Goal: Browse casually: Explore the website without a specific task or goal

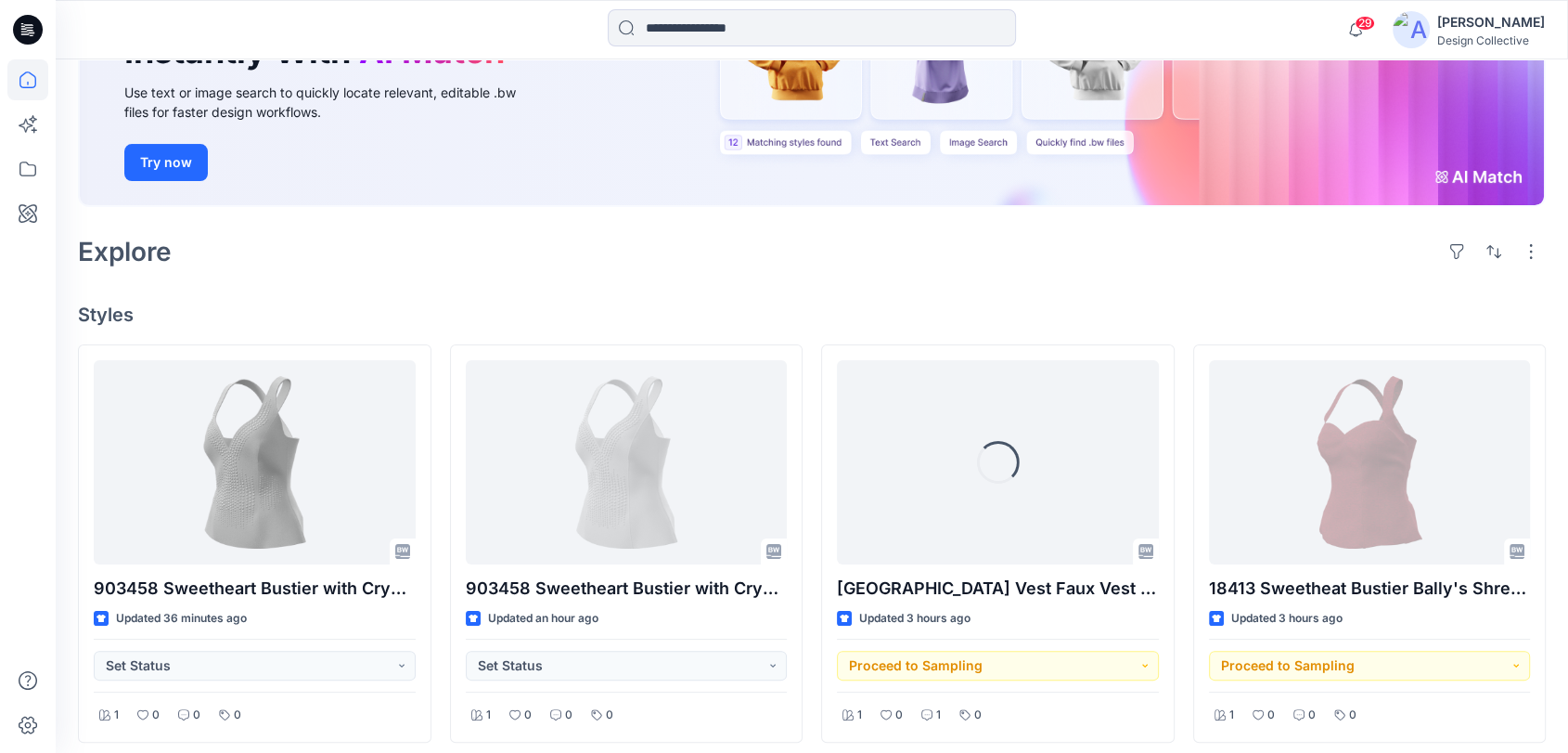
scroll to position [275, 0]
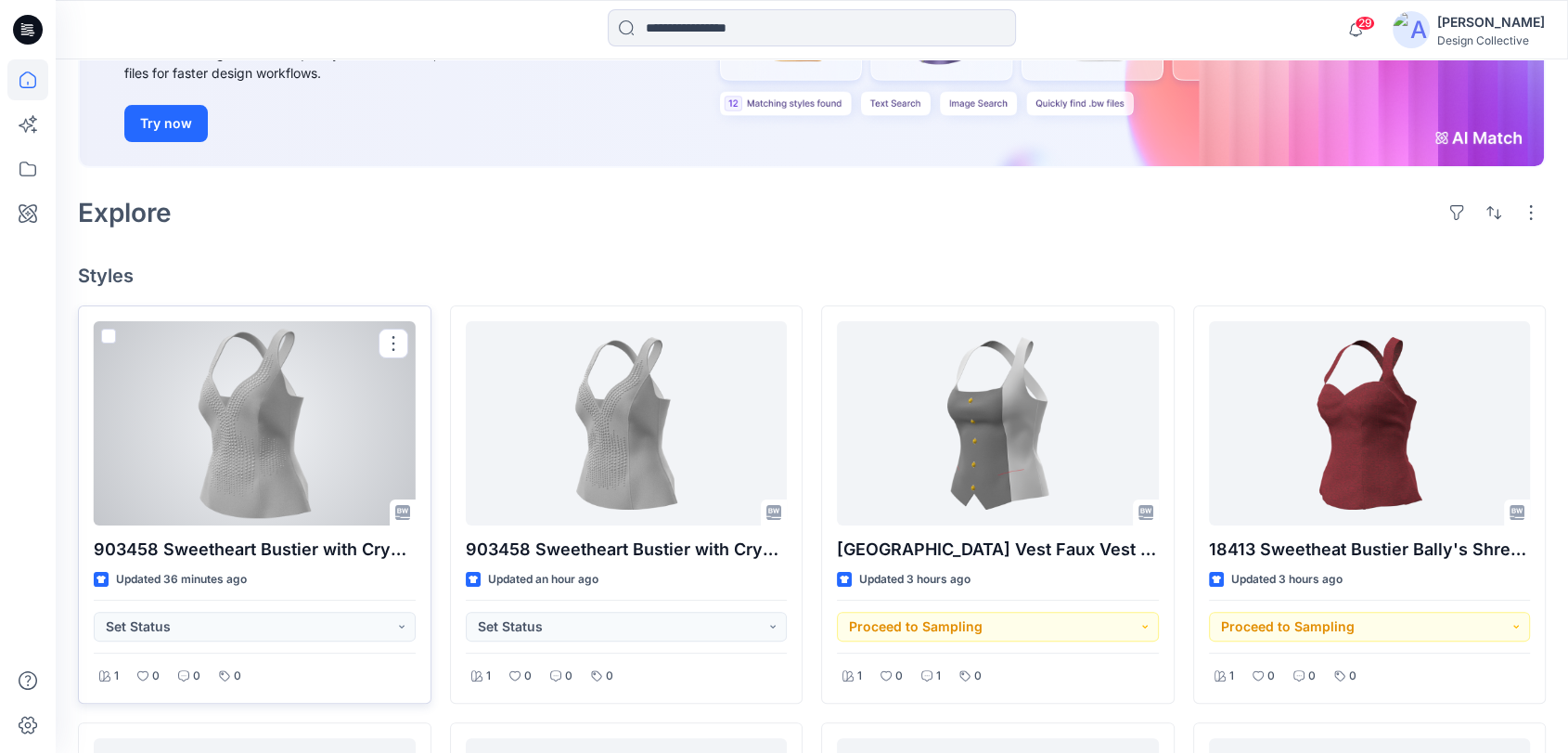
click at [259, 412] on div at bounding box center [254, 423] width 322 height 204
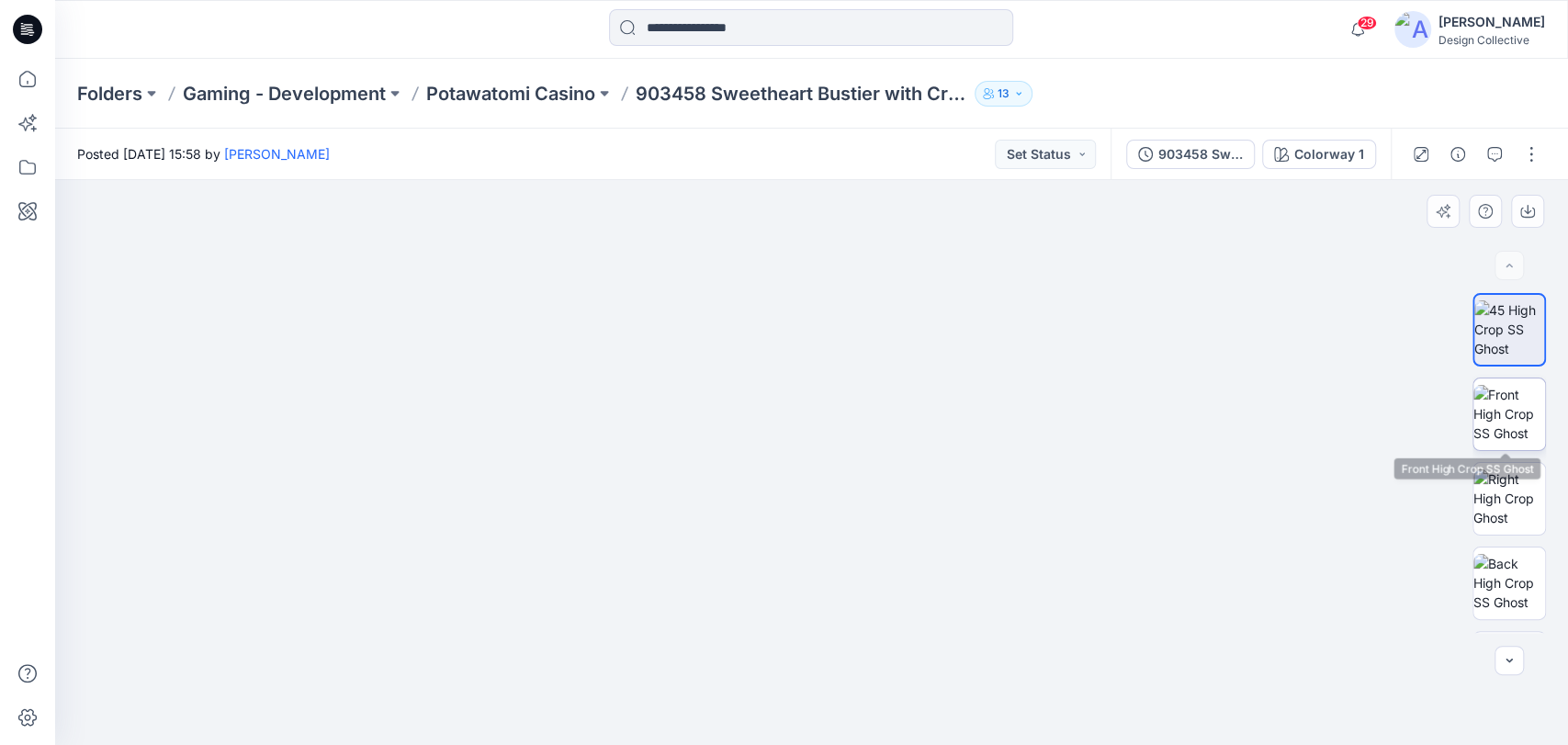
click at [1492, 423] on img at bounding box center [1508, 413] width 71 height 58
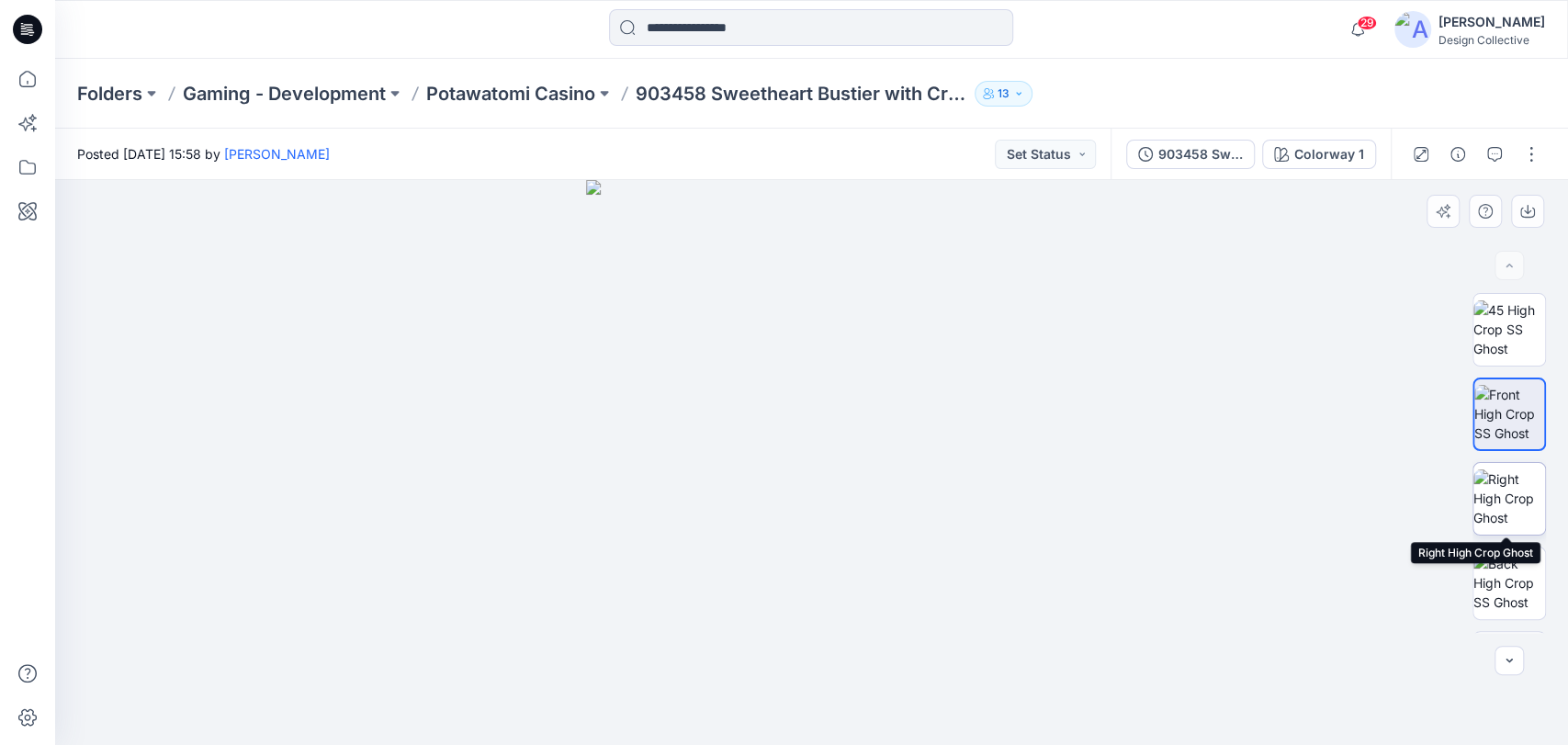
click at [1495, 507] on img at bounding box center [1508, 498] width 71 height 58
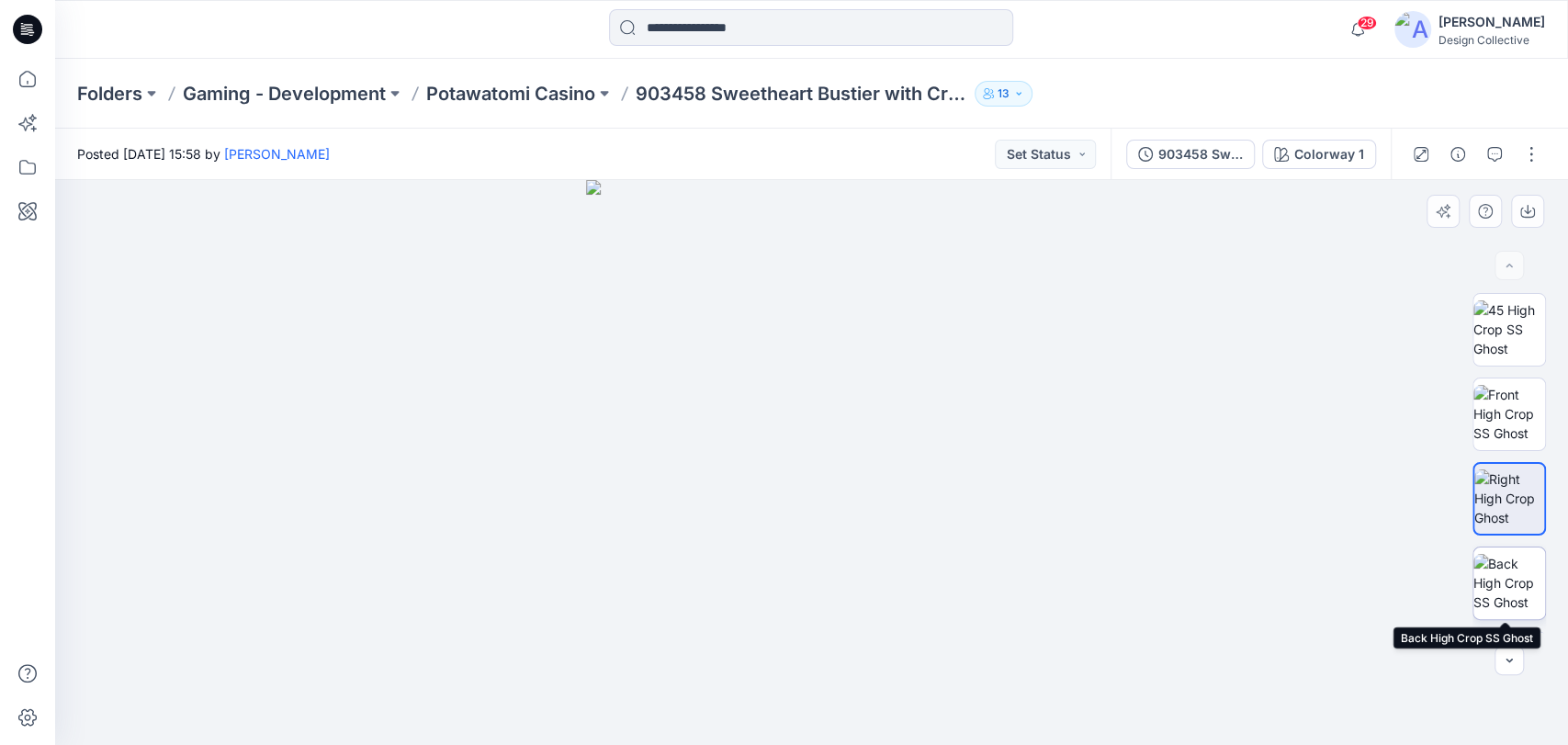
click at [1493, 583] on img at bounding box center [1508, 582] width 71 height 58
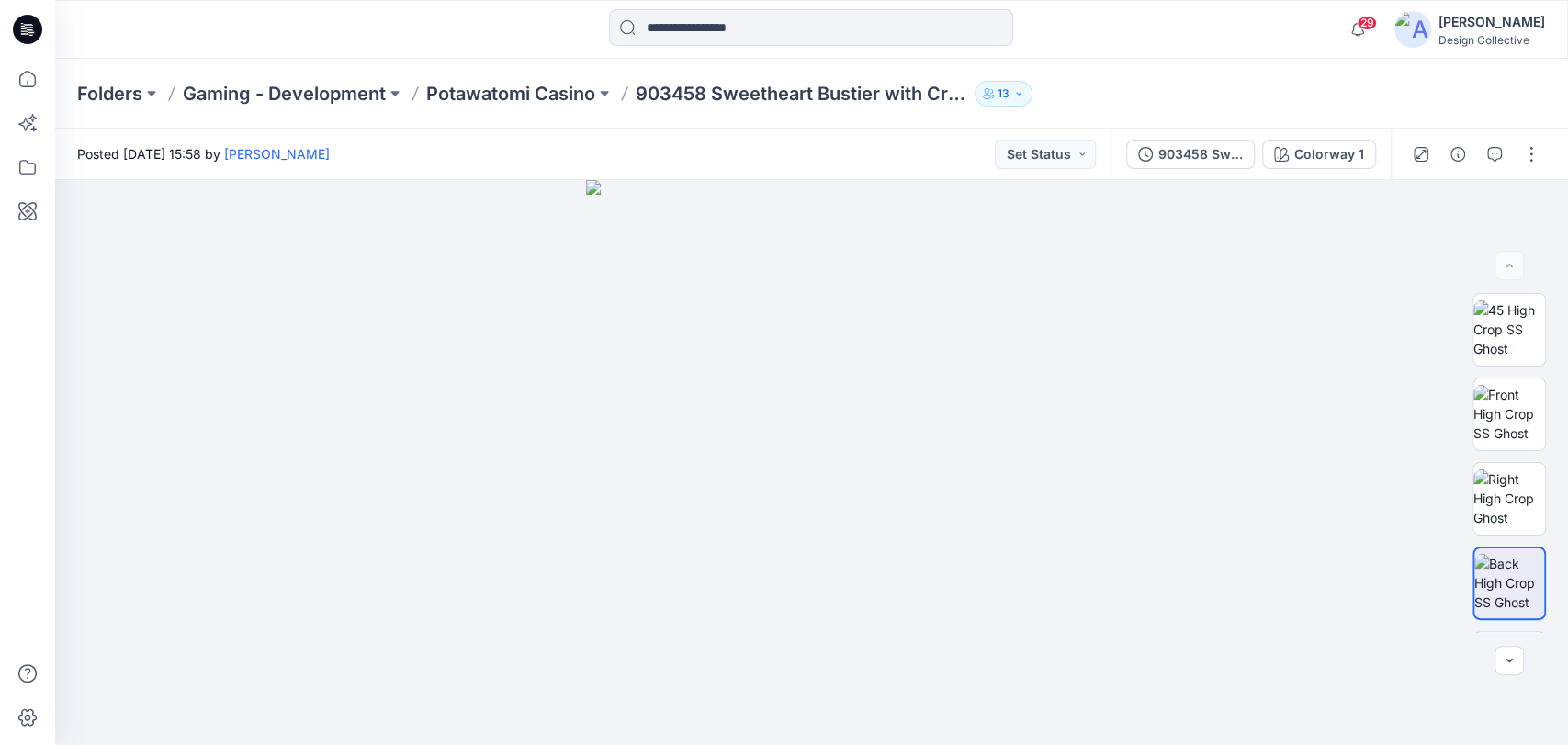
click at [106, 85] on p "Folders" at bounding box center [109, 93] width 66 height 26
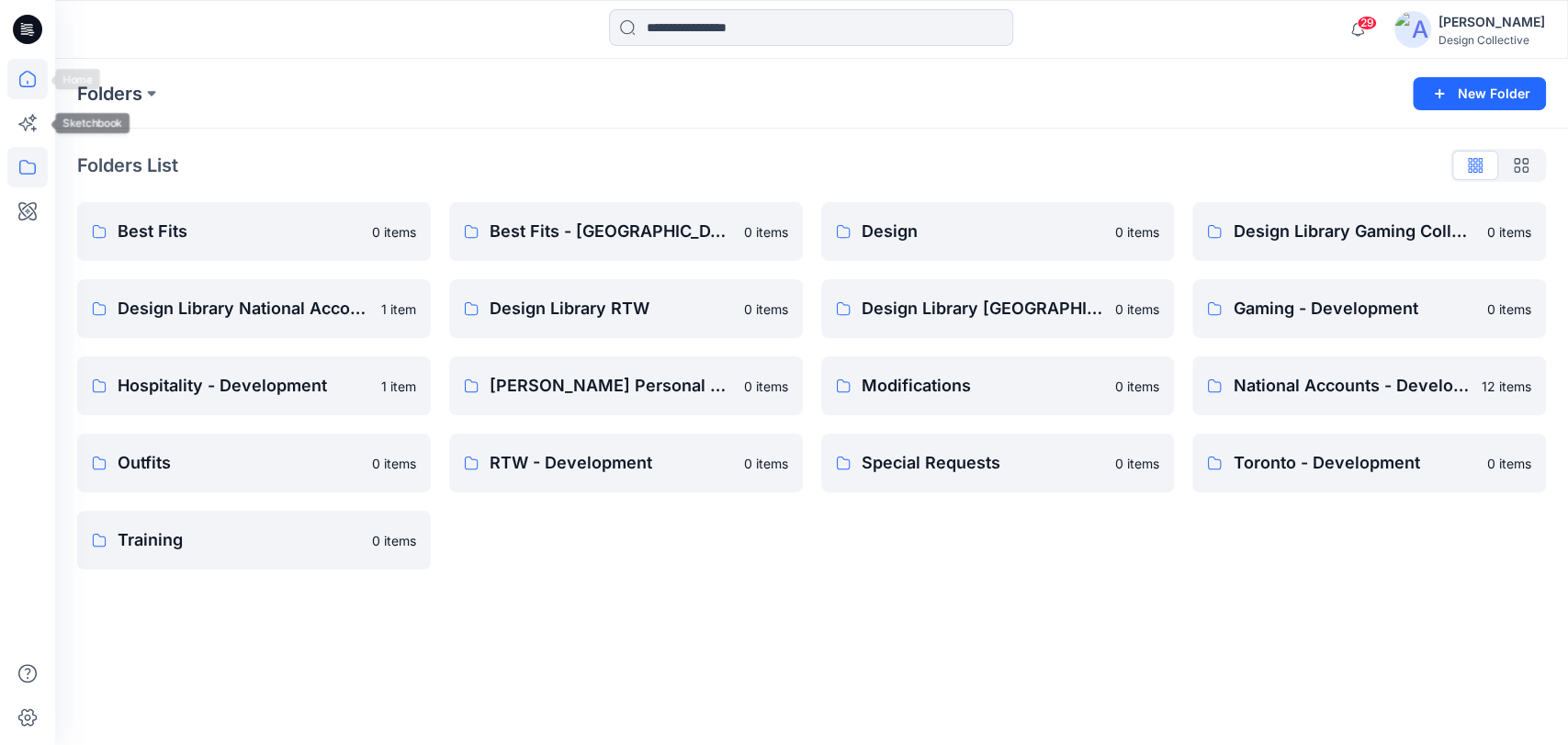
click at [35, 82] on icon at bounding box center [27, 78] width 16 height 16
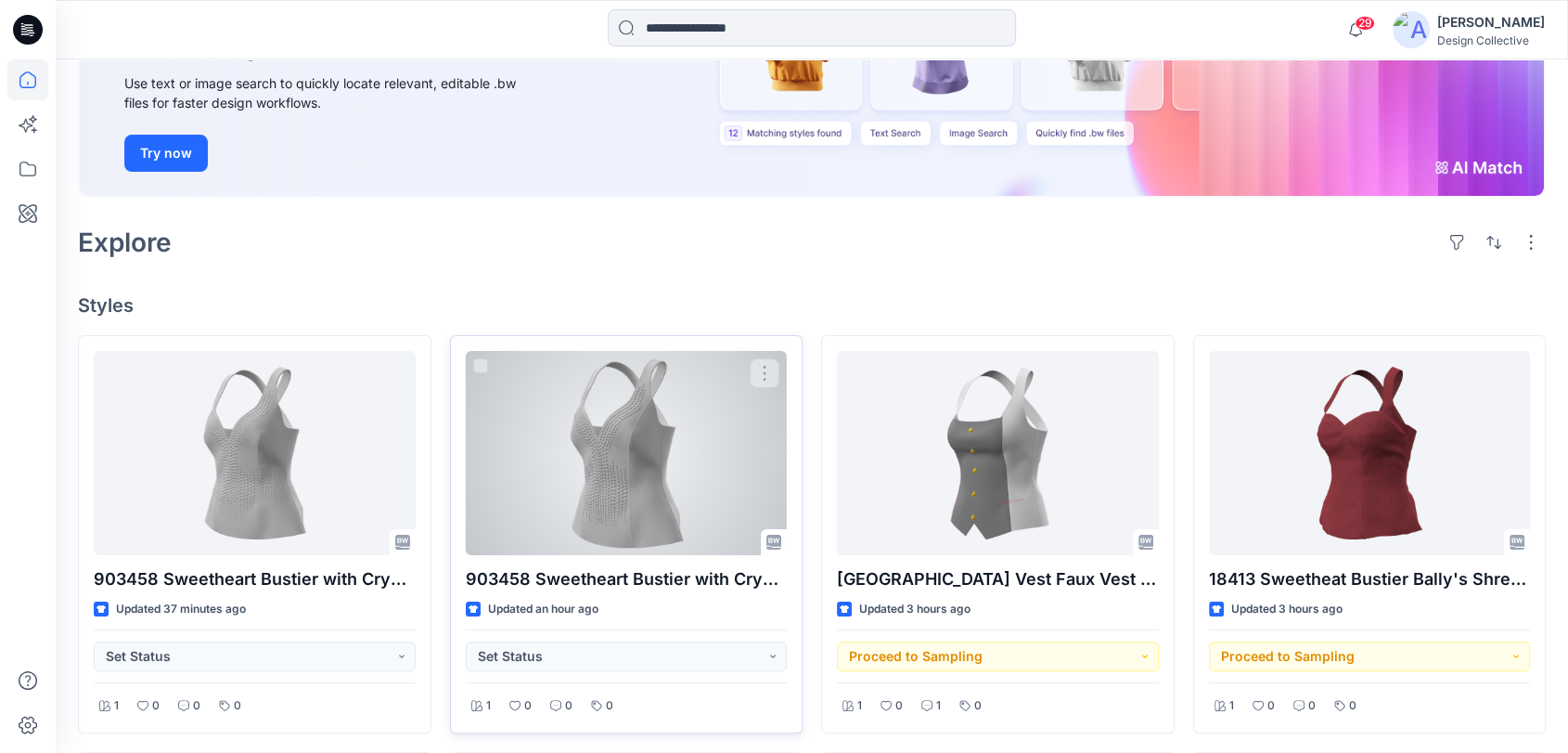
scroll to position [343, 0]
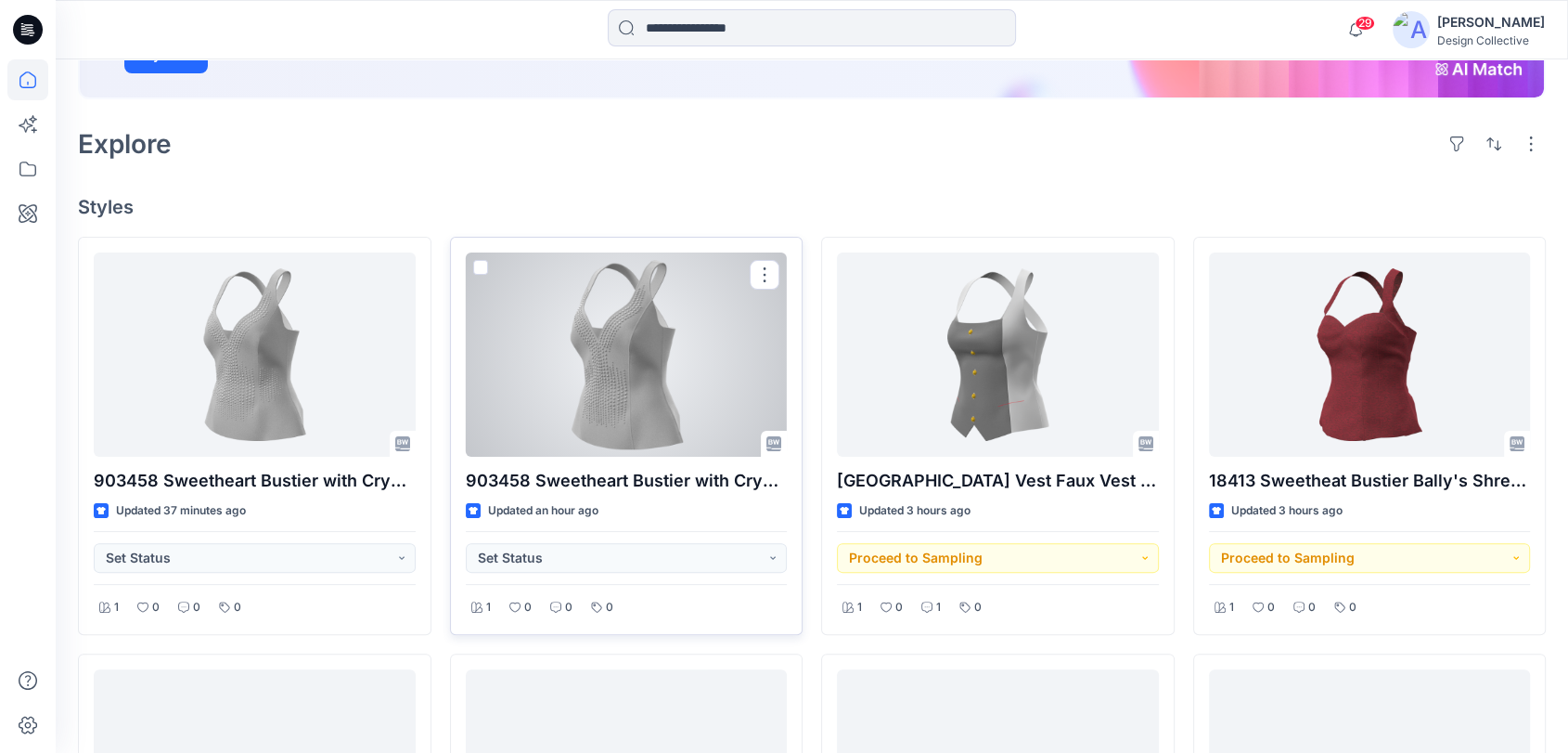
click at [676, 396] on div at bounding box center [627, 355] width 322 height 204
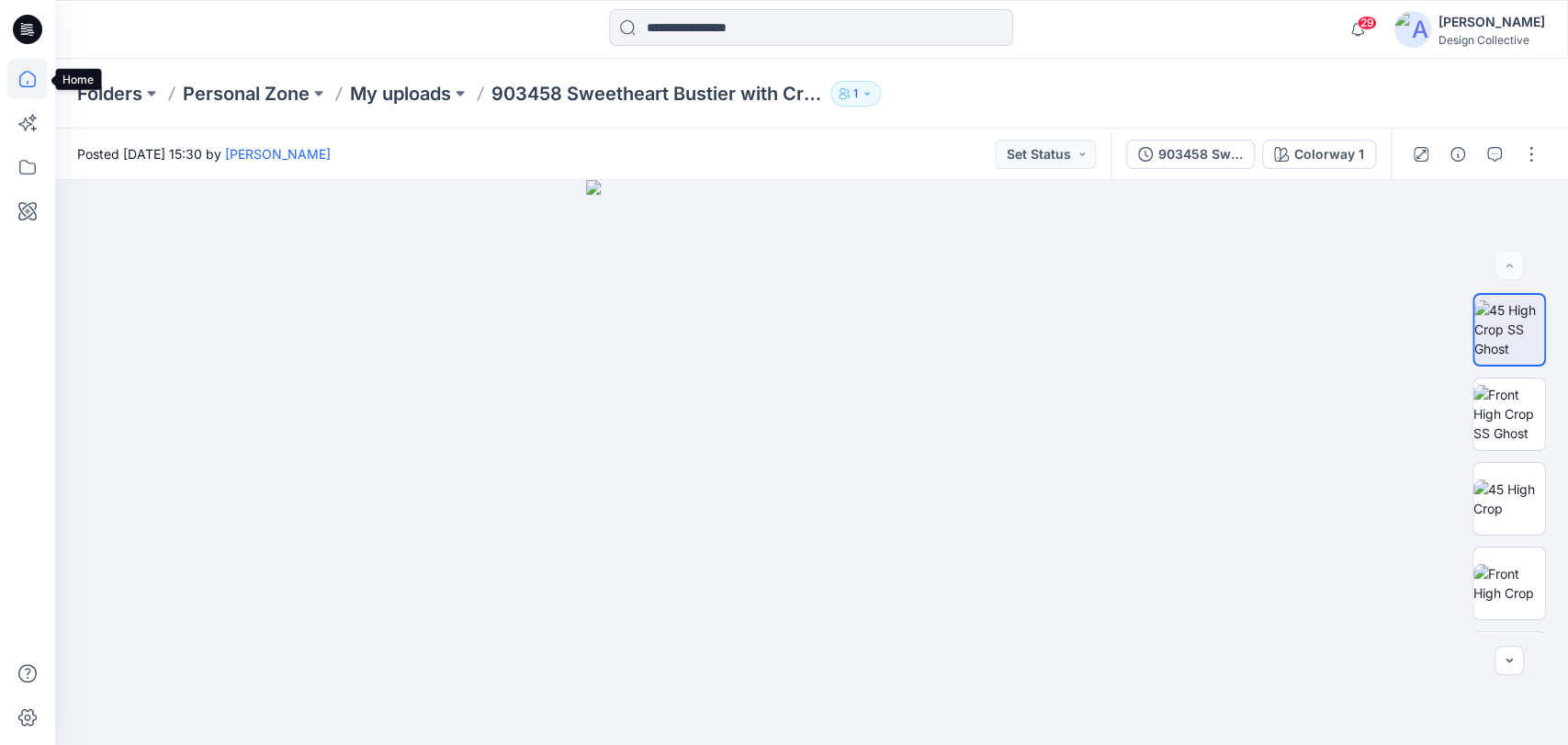
drag, startPoint x: 25, startPoint y: 74, endPoint x: 45, endPoint y: 98, distance: 31.2
click at [25, 75] on icon at bounding box center [28, 79] width 40 height 40
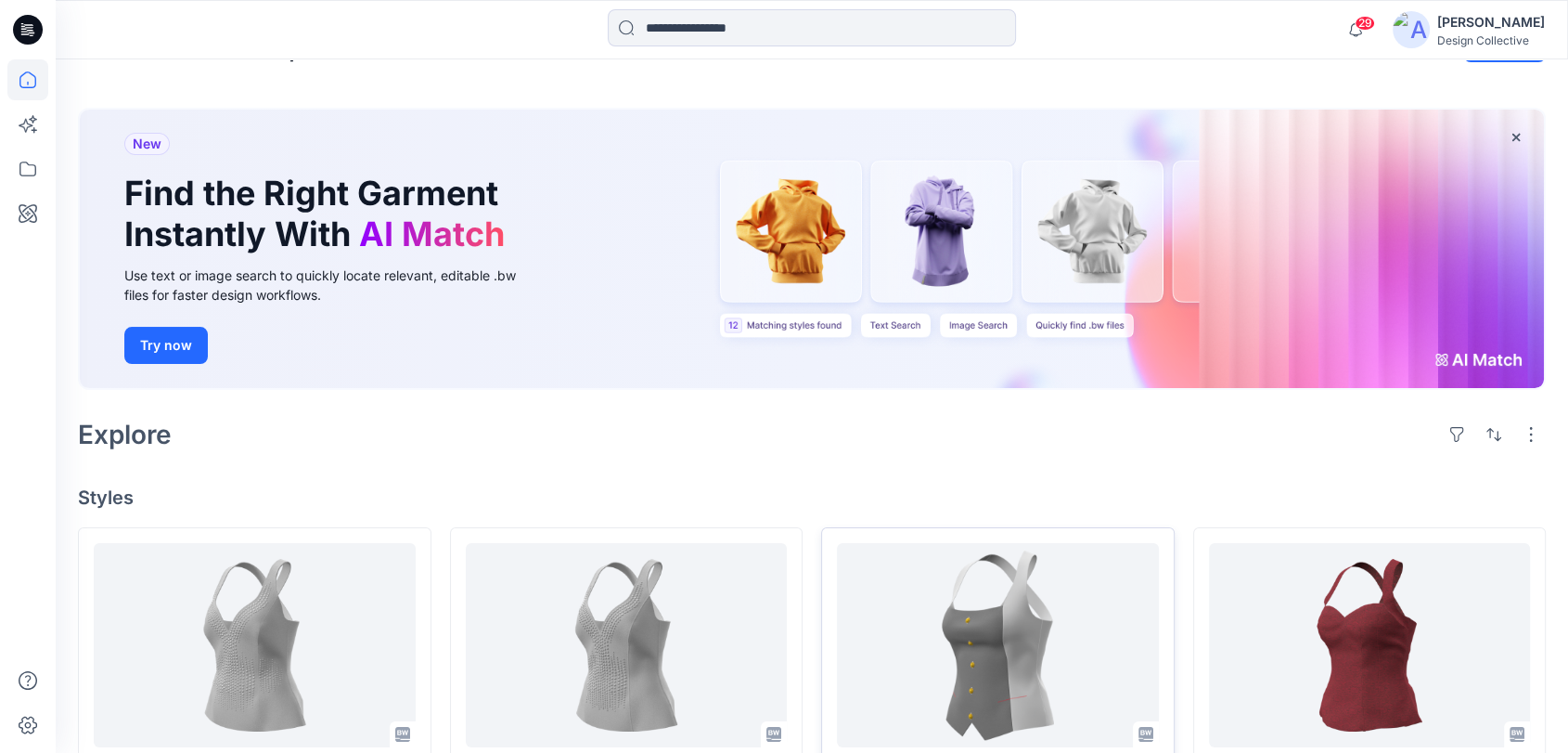
scroll to position [343, 0]
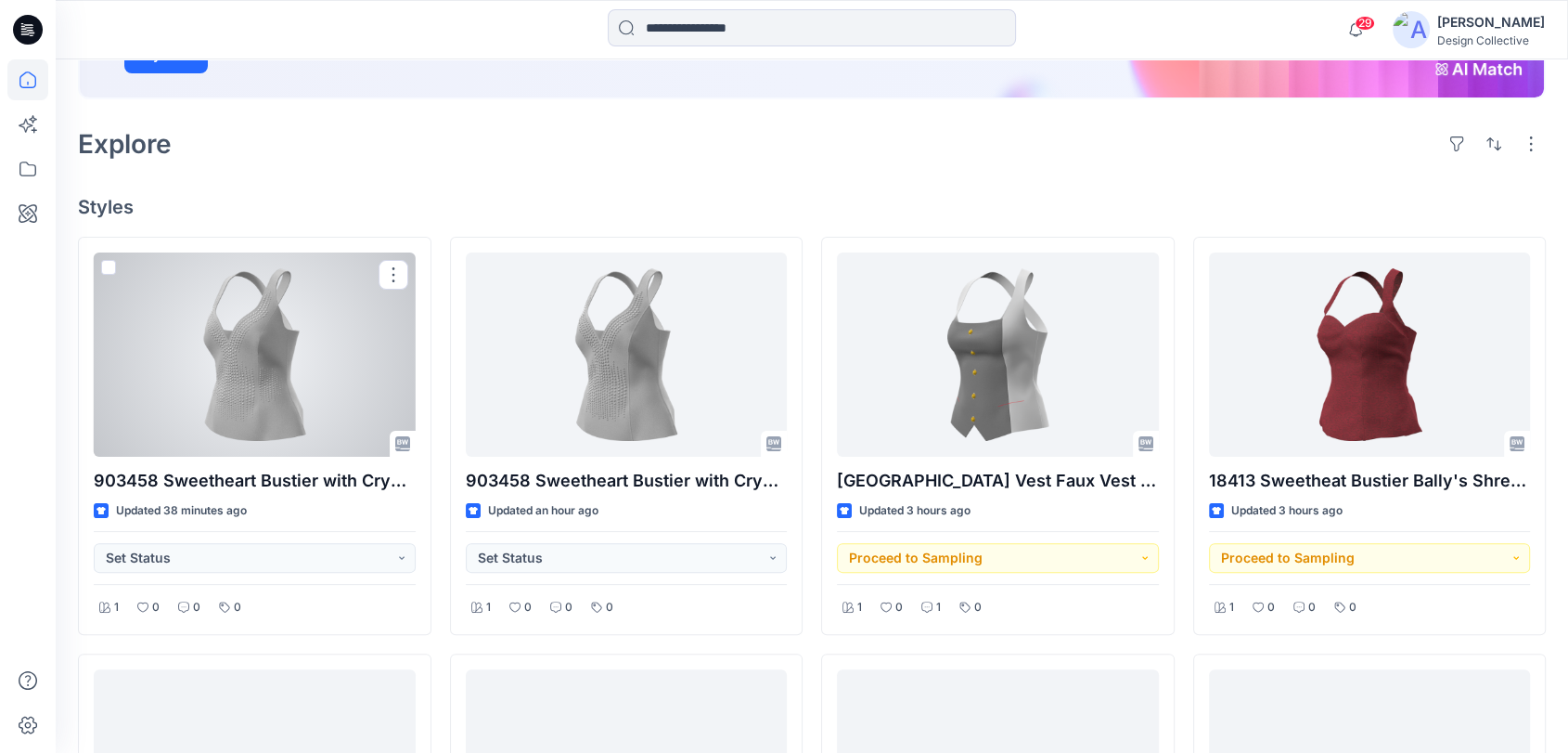
click at [290, 384] on div at bounding box center [254, 355] width 322 height 204
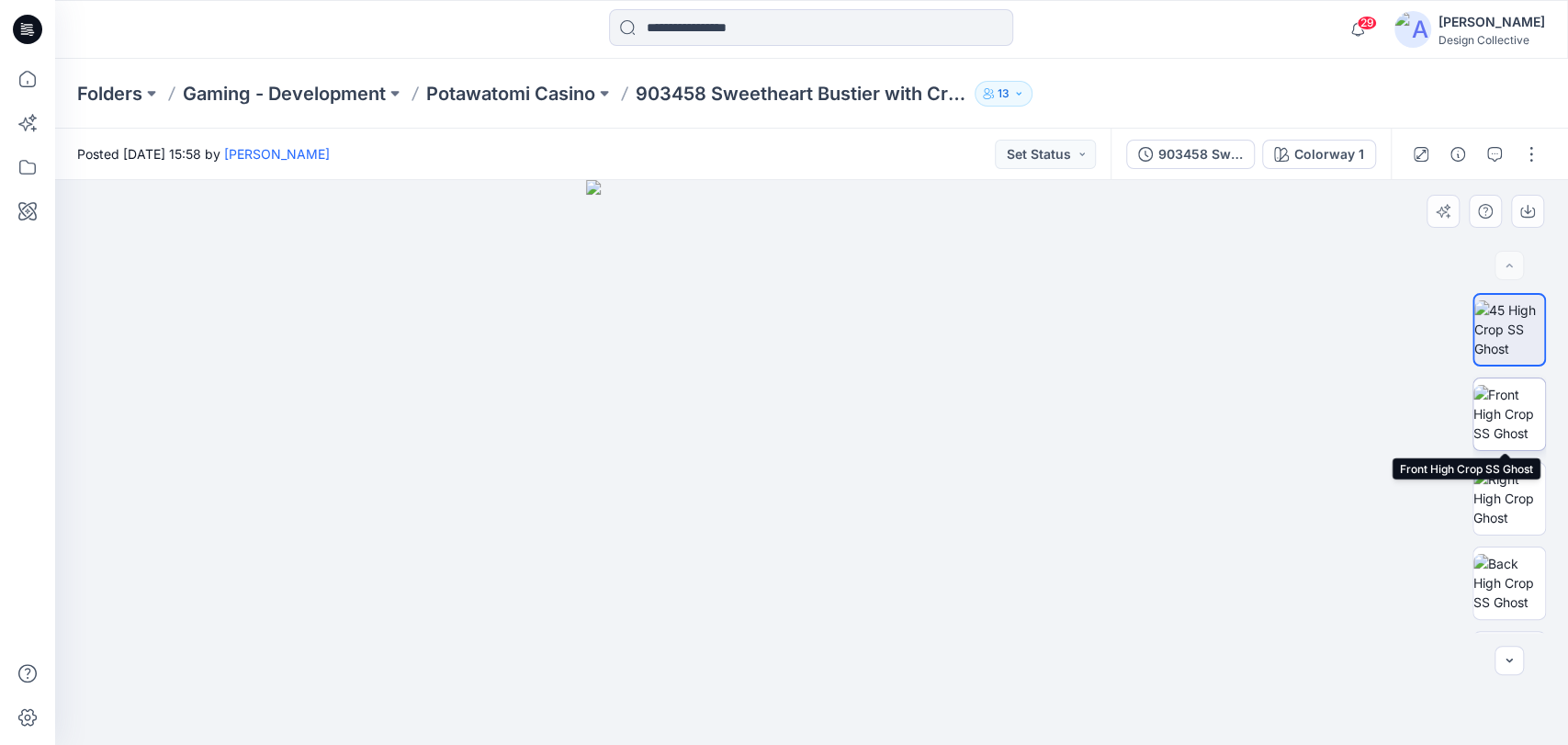
click at [1503, 399] on img at bounding box center [1508, 413] width 71 height 58
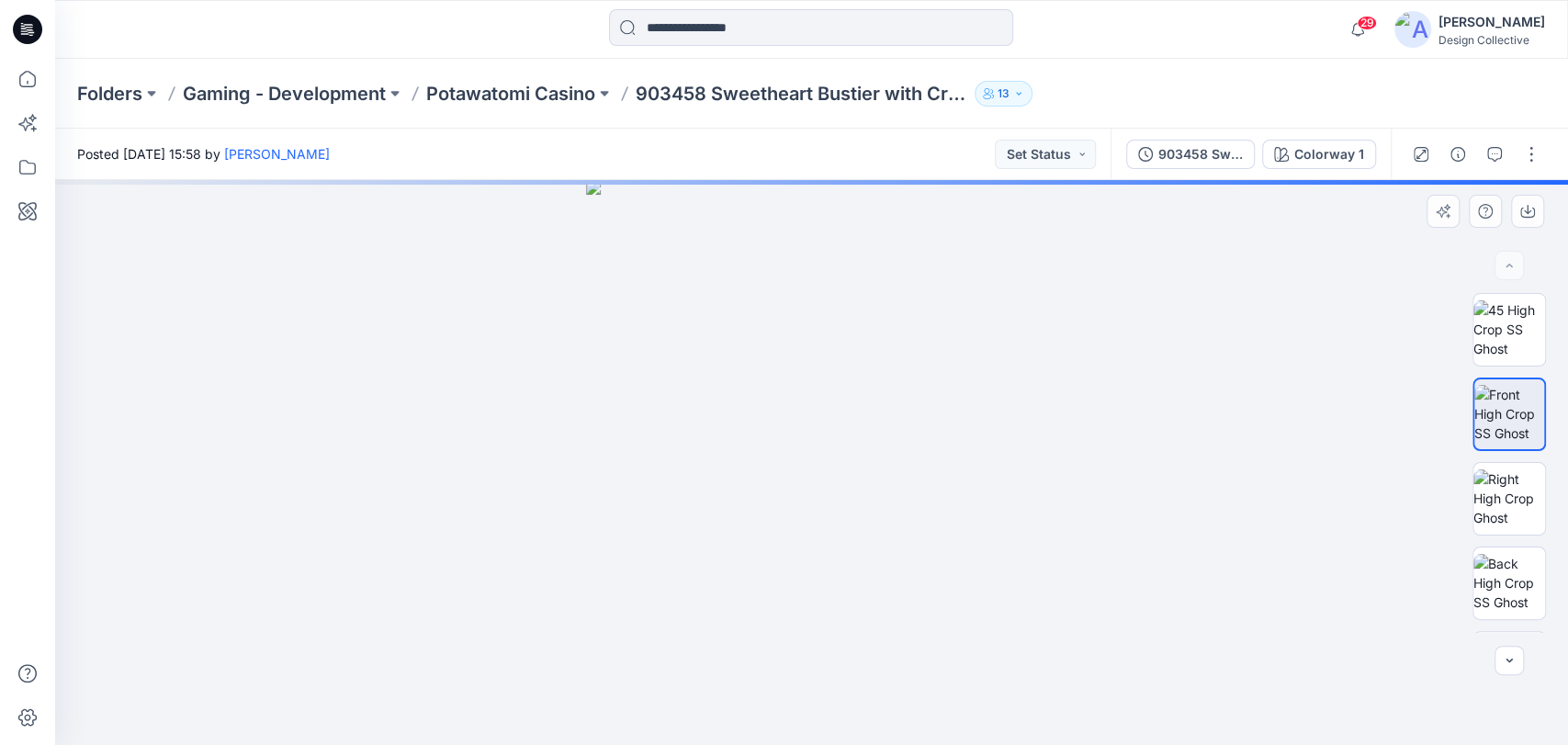
click at [750, 459] on img at bounding box center [812, 462] width 452 height 565
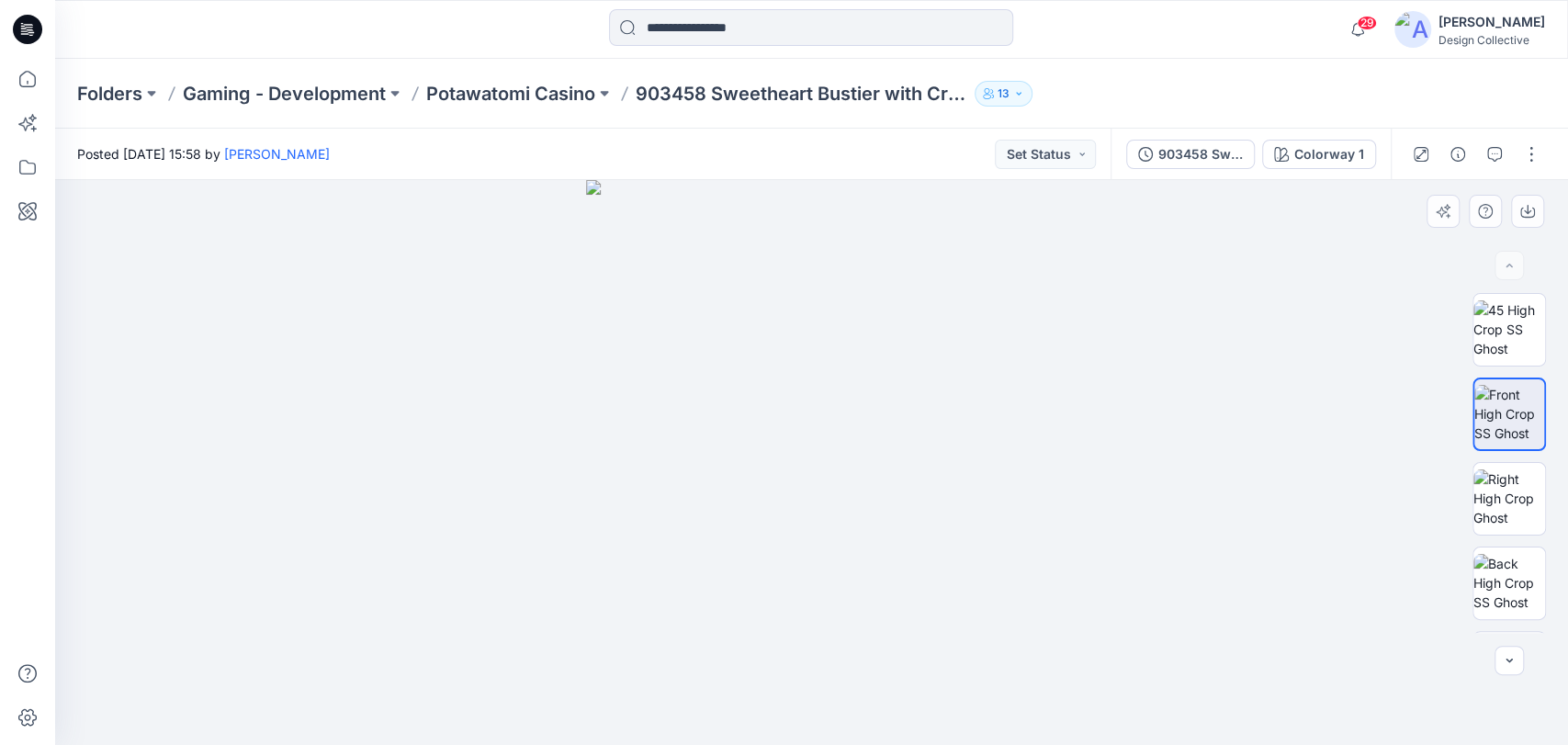
click at [846, 462] on img at bounding box center [812, 462] width 452 height 565
drag, startPoint x: 966, startPoint y: 303, endPoint x: 967, endPoint y: 172, distance: 131.0
